Goal: Information Seeking & Learning: Find specific fact

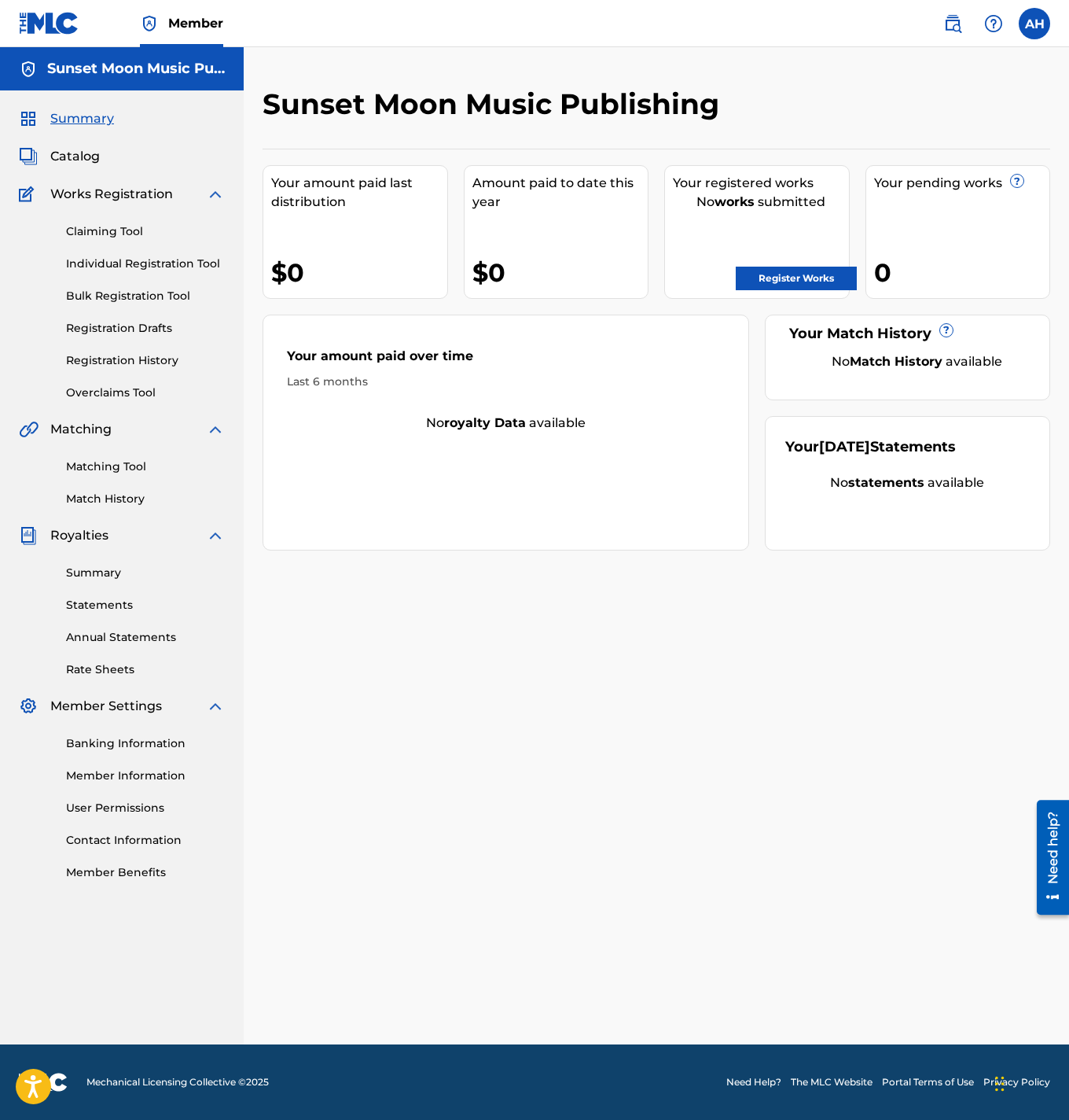
click at [116, 460] on link "Matching Tool" at bounding box center [145, 466] width 159 height 16
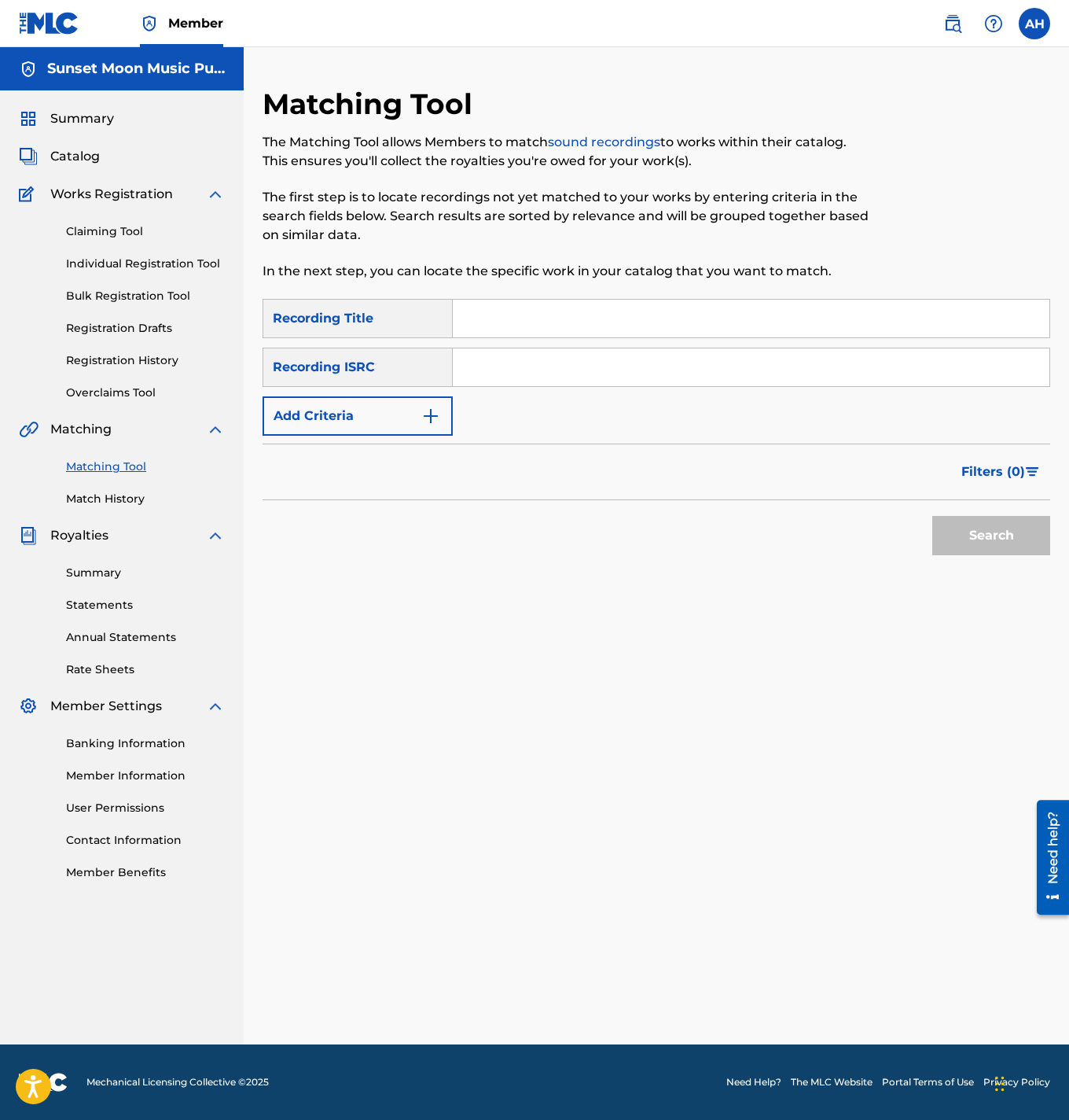
click at [410, 418] on button "Add Criteria" at bounding box center [358, 416] width 190 height 39
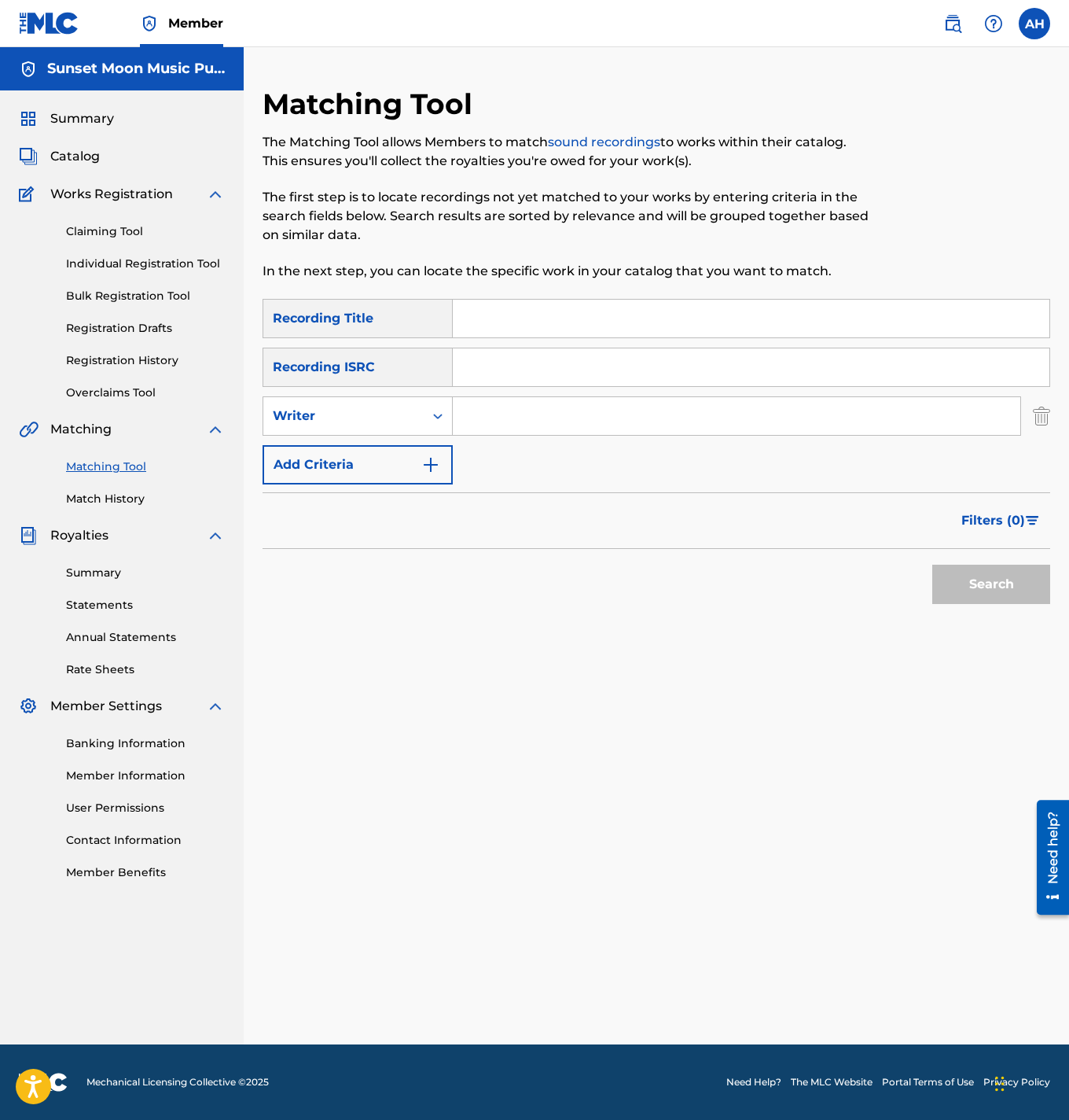
click at [498, 324] on input "Search Form" at bounding box center [751, 319] width 597 height 37
click at [382, 420] on div "Writer" at bounding box center [343, 416] width 142 height 19
click at [494, 422] on input "Search Form" at bounding box center [737, 416] width 568 height 37
type input "[PERSON_NAME]"
click at [932, 564] on button "Search" at bounding box center [991, 584] width 118 height 39
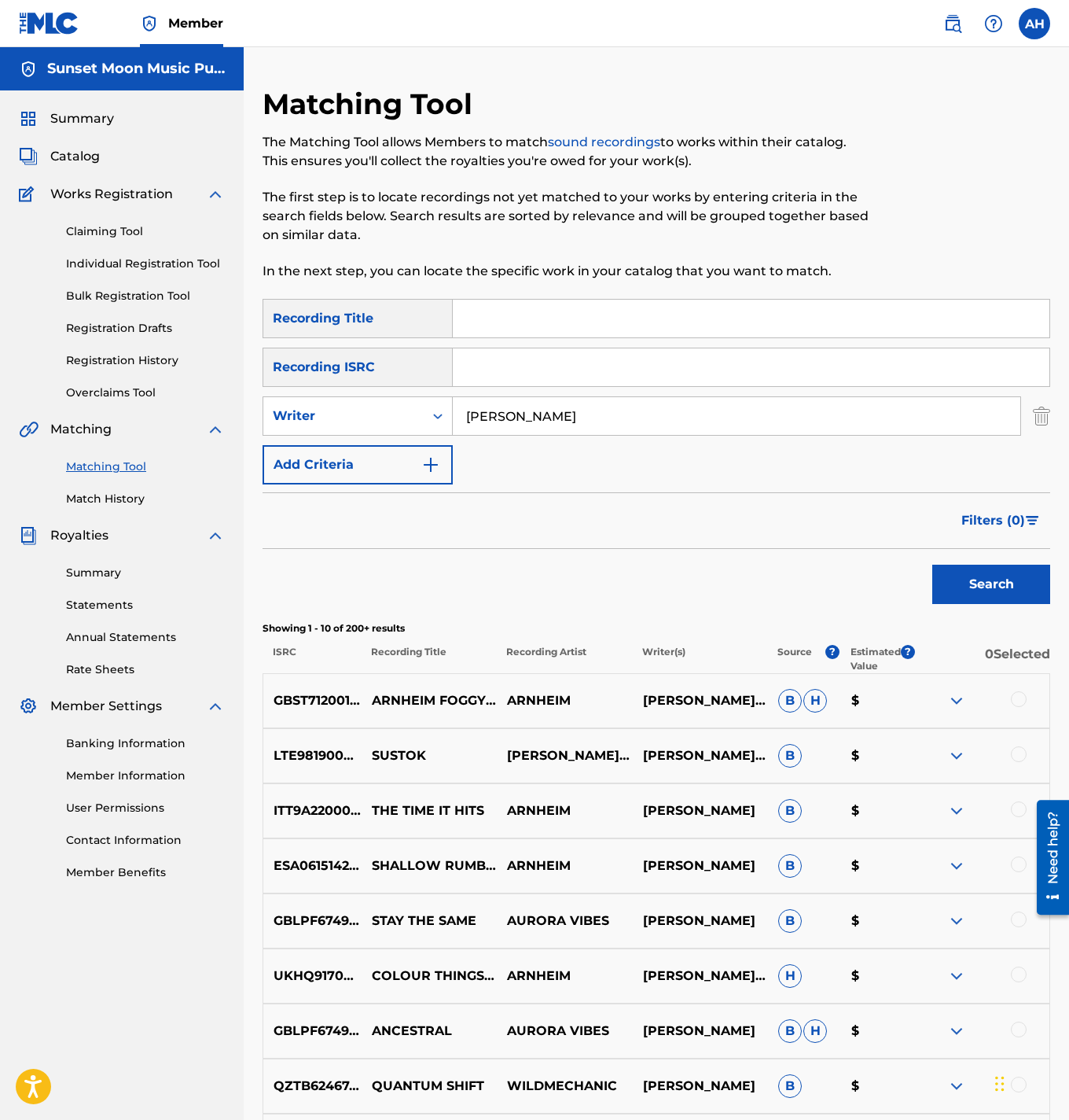
click at [544, 410] on input "[PERSON_NAME]" at bounding box center [737, 416] width 568 height 37
click at [363, 406] on div "Writer" at bounding box center [343, 416] width 142 height 19
click at [357, 449] on div "Recording Artist" at bounding box center [358, 455] width 189 height 39
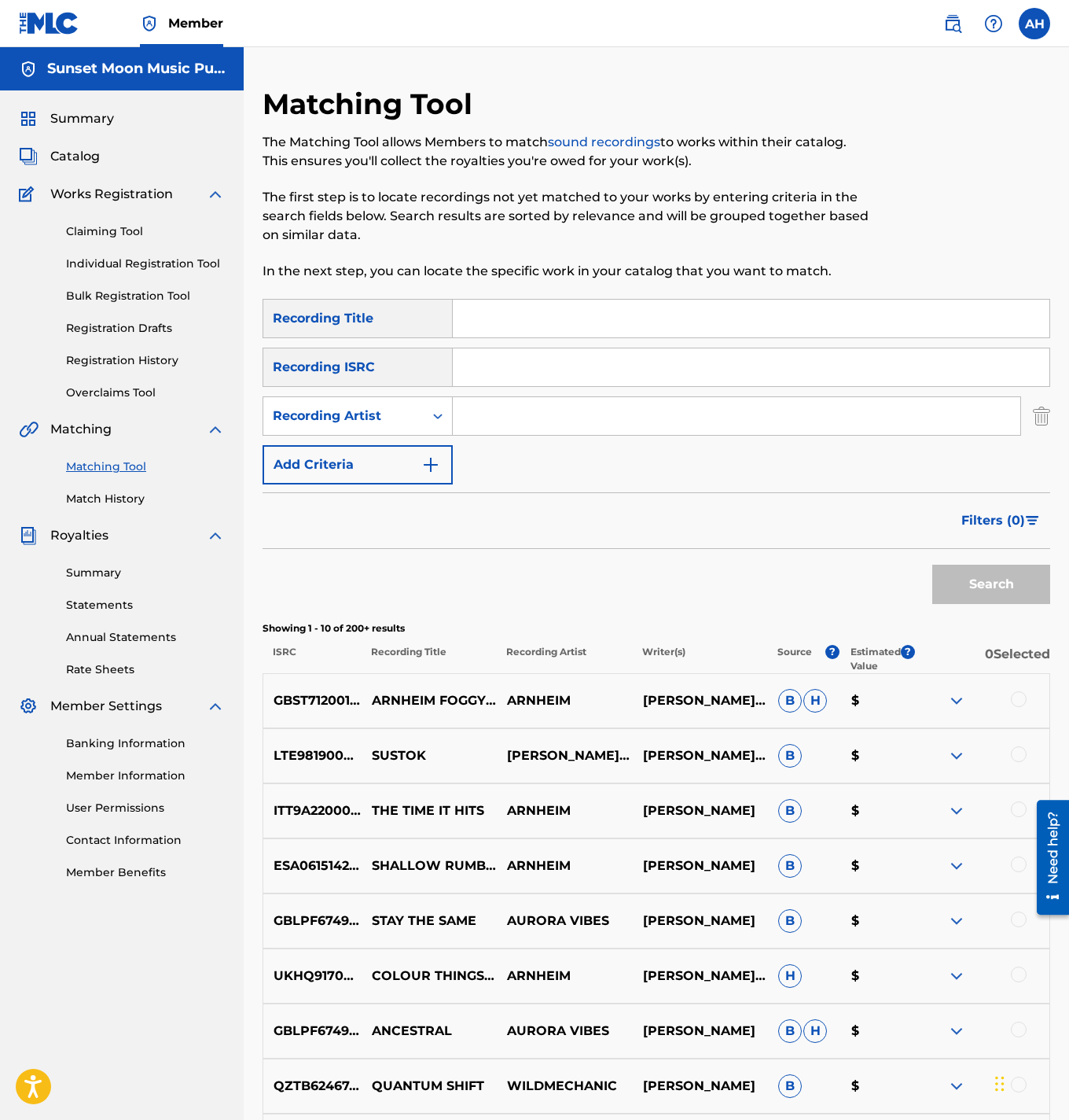
click at [563, 426] on input "Search Form" at bounding box center [737, 416] width 568 height 37
type input "greenred"
click at [932, 564] on button "Search" at bounding box center [991, 584] width 118 height 39
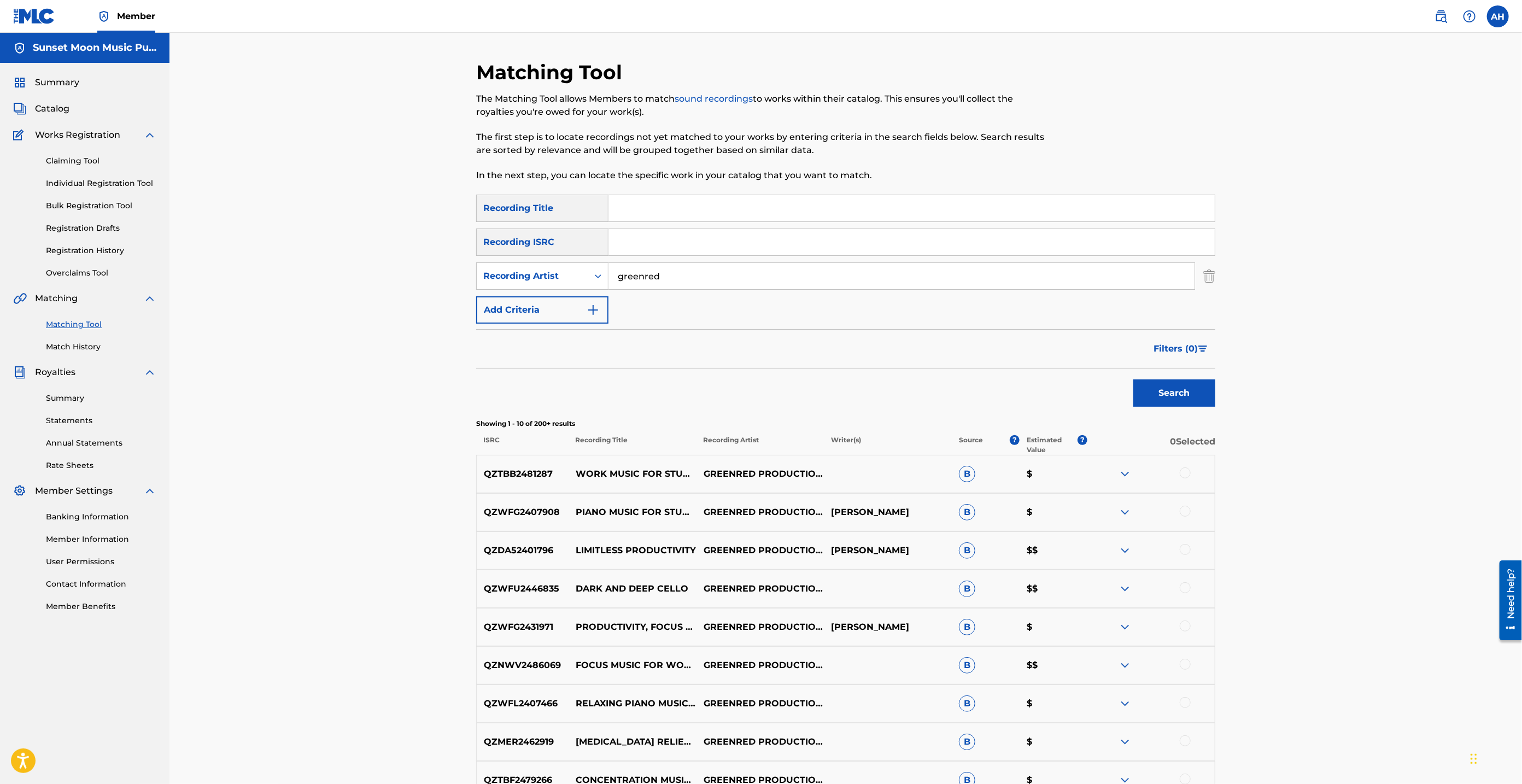
click at [743, 353] on span "Filters ( 0 )" at bounding box center [1175, 349] width 44 height 13
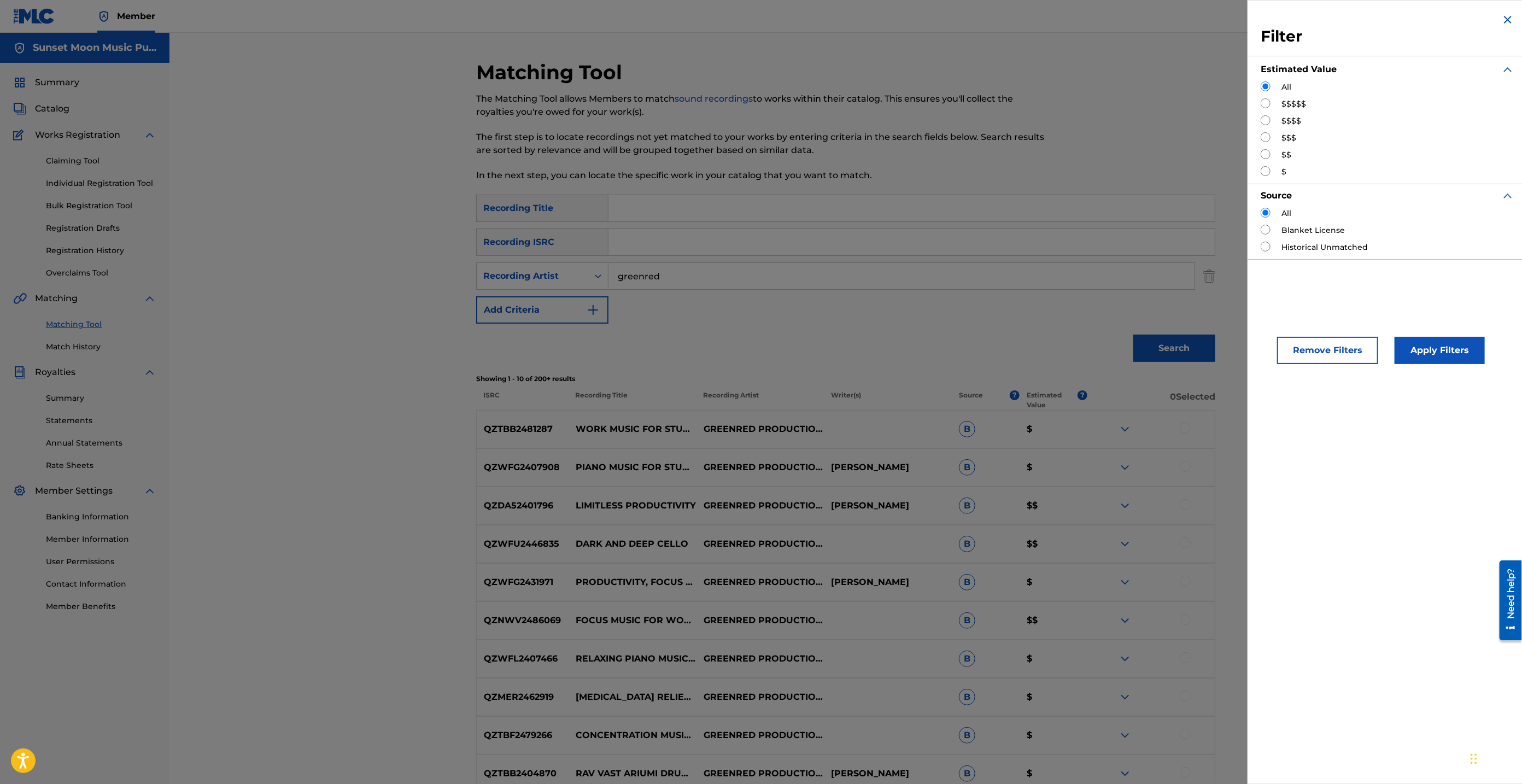
click at [743, 102] on div "$$$$$" at bounding box center [1387, 104] width 253 height 11
click at [743, 101] on input "Search Form" at bounding box center [1266, 103] width 10 height 10
radio input "true"
click at [743, 340] on button "Apply Filters" at bounding box center [1439, 350] width 90 height 27
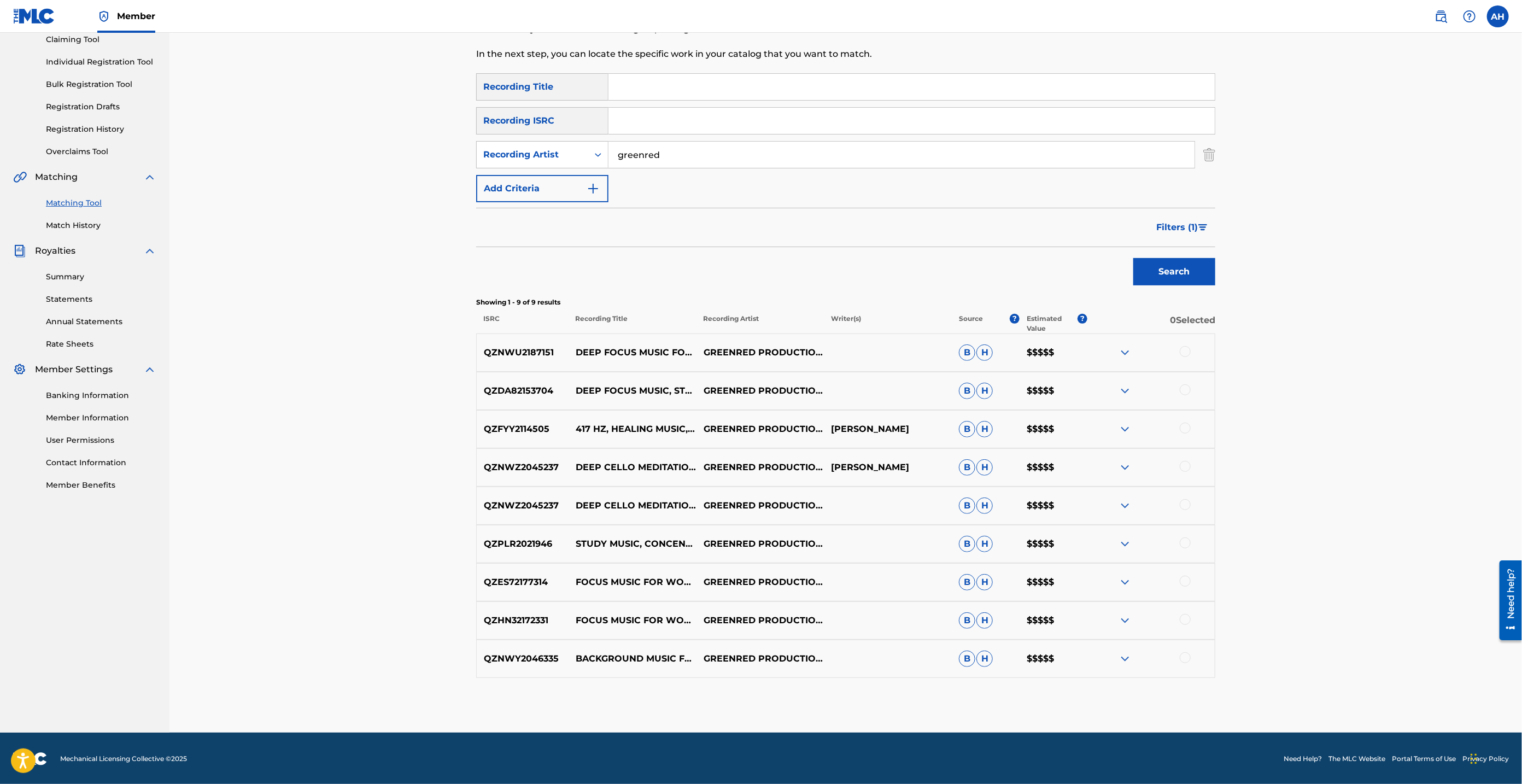
scroll to position [122, 0]
click at [499, 349] on p "QZNWU2187151" at bounding box center [522, 352] width 92 height 13
copy p "QZNWU2187151"
click at [401, 433] on div "Matching Tool The Matching Tool allows Members to match sound recordings to wor…" at bounding box center [845, 321] width 1352 height 821
